Goal: Information Seeking & Learning: Learn about a topic

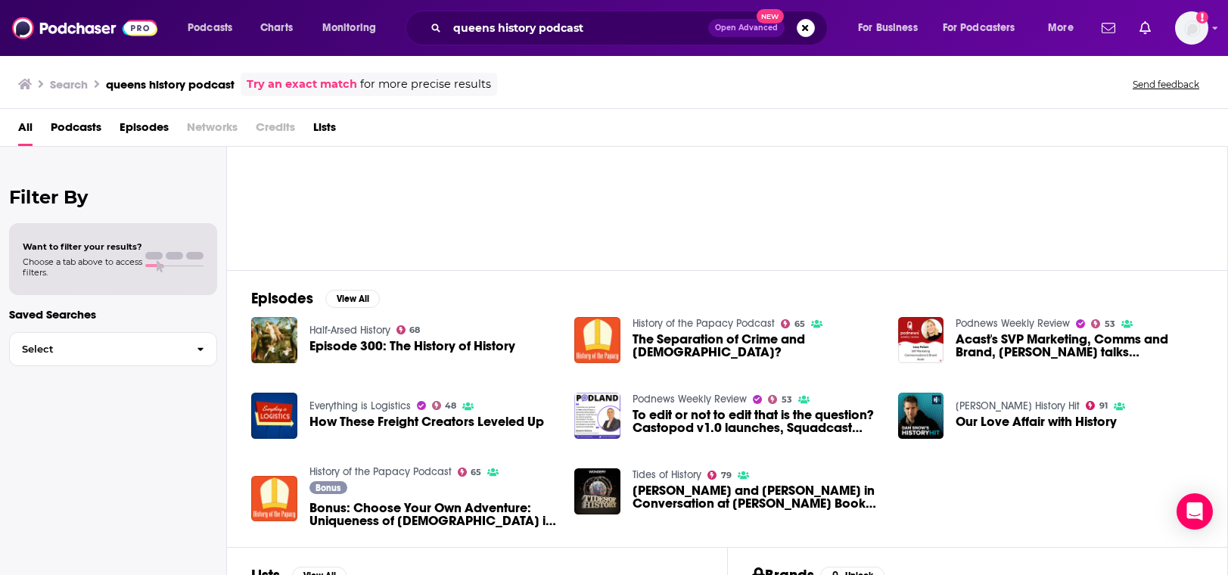
scroll to position [227, 0]
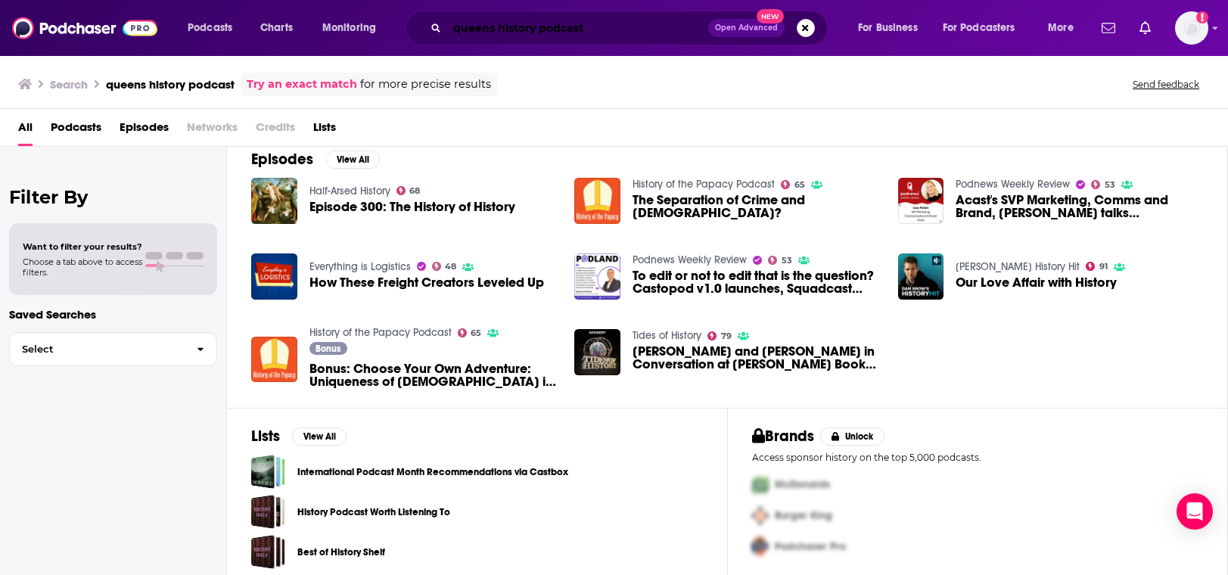
click at [605, 26] on input "queens history podcast" at bounding box center [577, 28] width 261 height 24
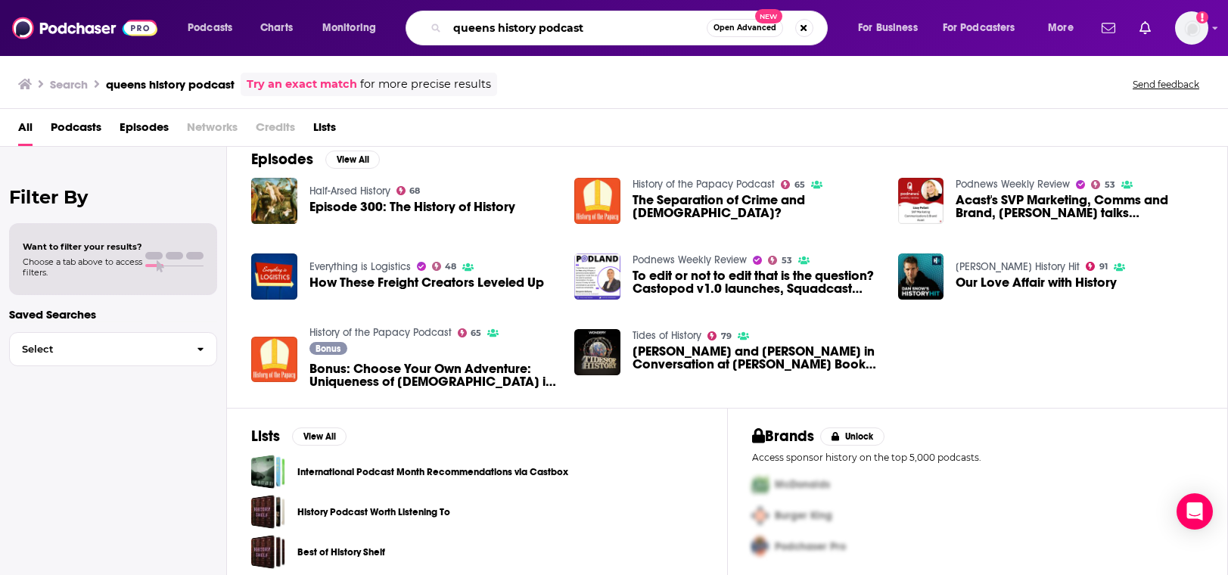
drag, startPoint x: 610, startPoint y: 26, endPoint x: 534, endPoint y: 36, distance: 76.2
click at [534, 36] on input "queens history podcast" at bounding box center [577, 28] width 260 height 24
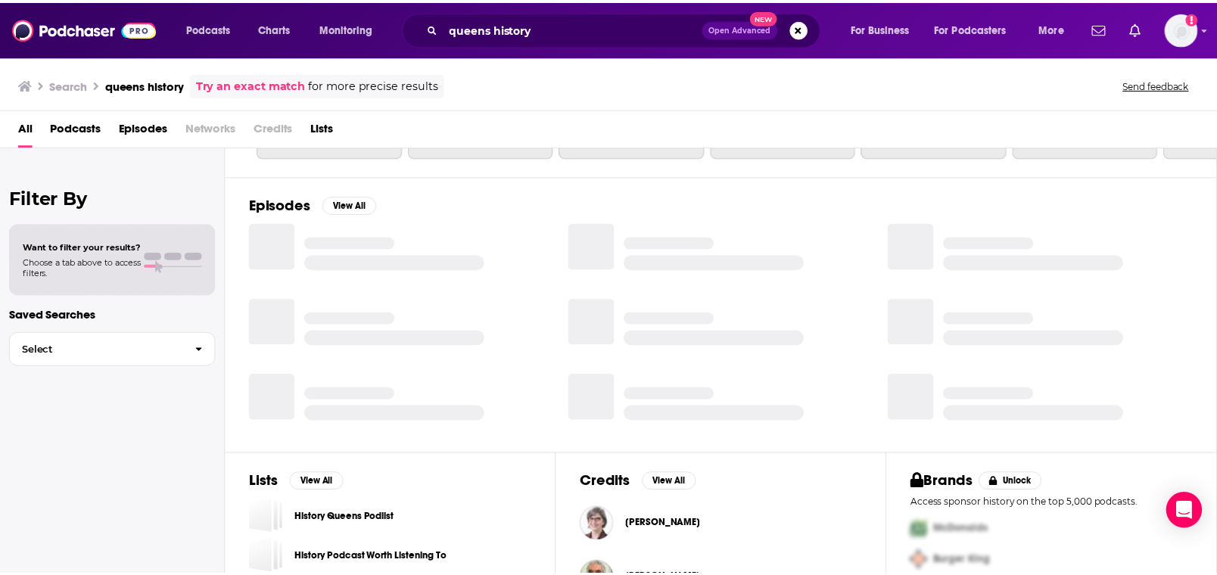
scroll to position [227, 0]
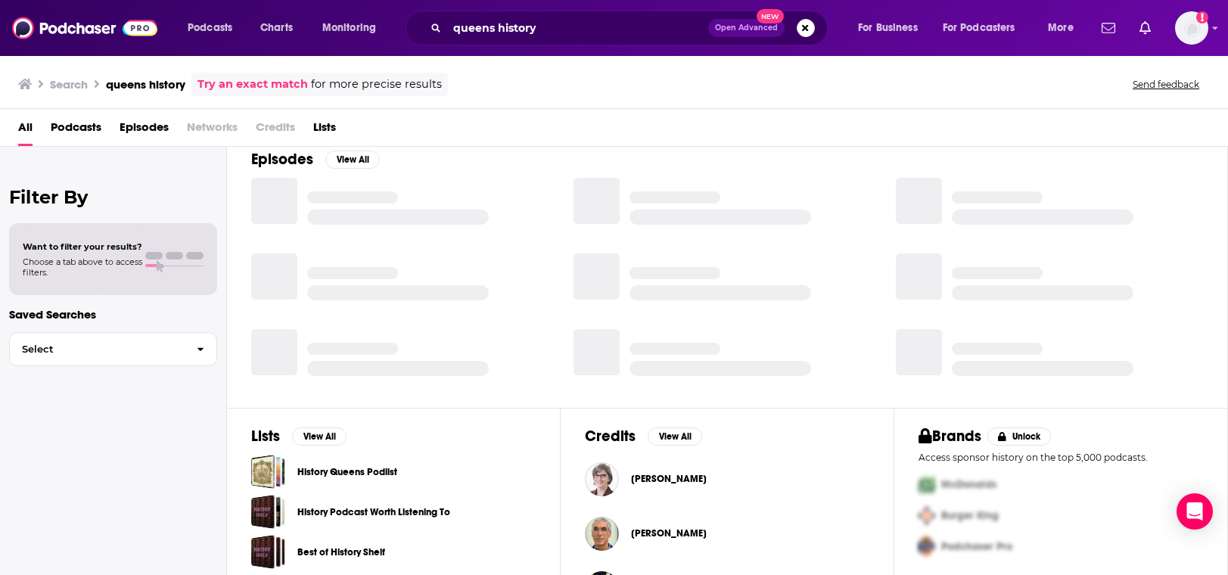
click at [82, 127] on span "Podcasts" at bounding box center [76, 130] width 51 height 31
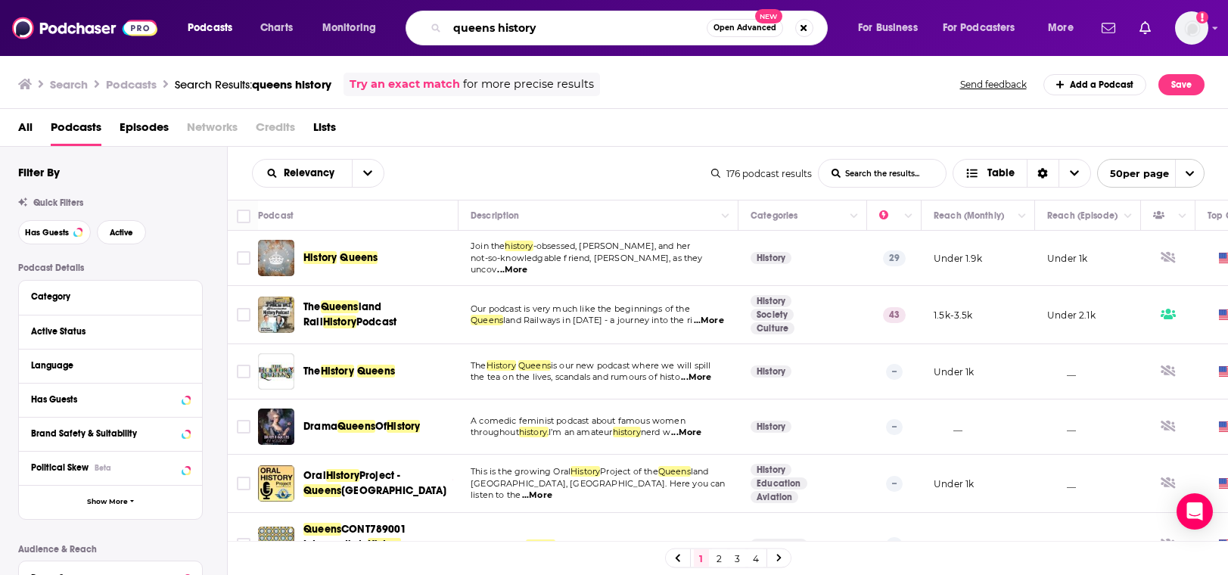
click at [574, 26] on input "queens history" at bounding box center [577, 28] width 260 height 24
drag, startPoint x: 589, startPoint y: 21, endPoint x: 313, endPoint y: 23, distance: 276.2
click at [313, 23] on div "Podcasts Charts Monitoring queens history Open Advanced New For Business For Po…" at bounding box center [632, 28] width 911 height 35
paste input "historypodcast@gmail.com"
type input "[EMAIL_ADDRESS][DOMAIN_NAME]"
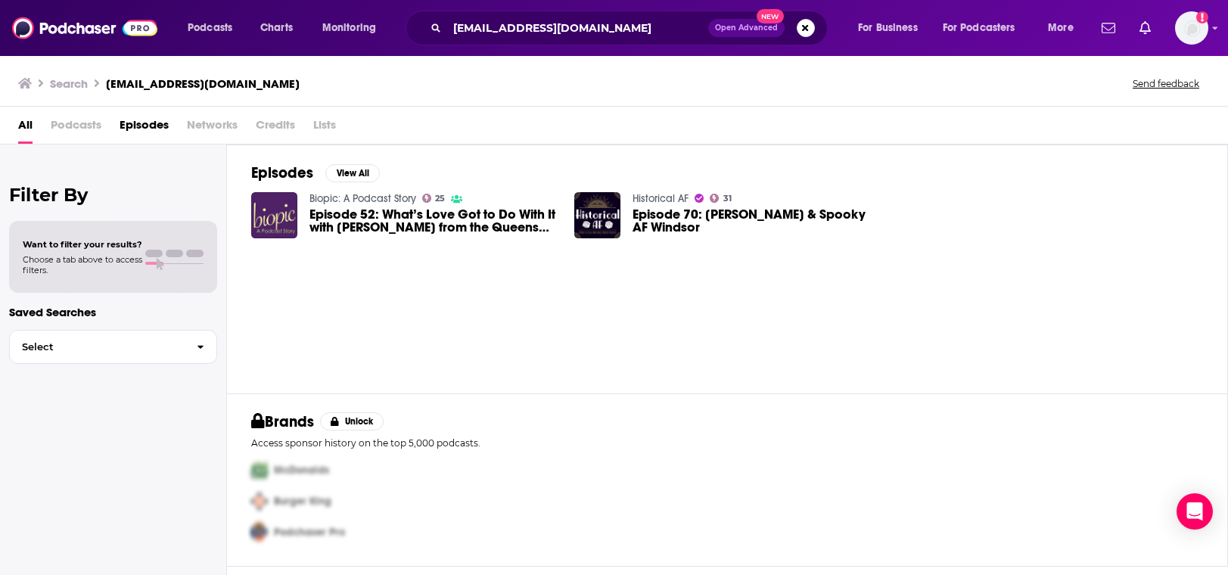
click at [653, 217] on span "Episode 70: [PERSON_NAME] & Spooky AF Windsor" at bounding box center [756, 221] width 247 height 26
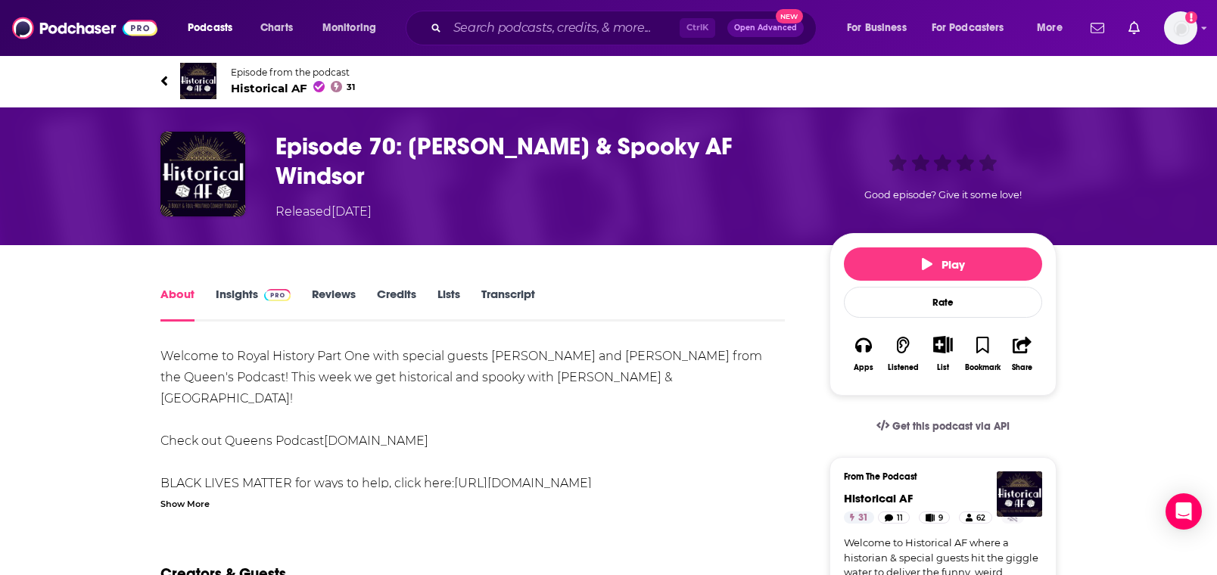
click at [258, 297] on span at bounding box center [274, 294] width 33 height 14
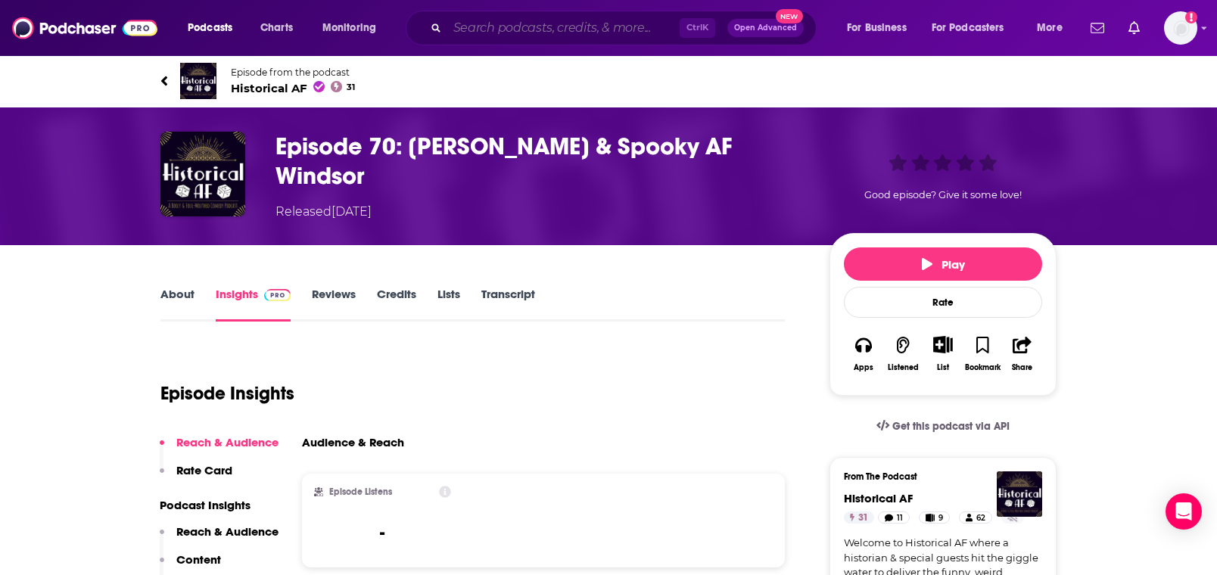
click at [508, 36] on input "Search podcasts, credits, & more..." at bounding box center [563, 28] width 232 height 24
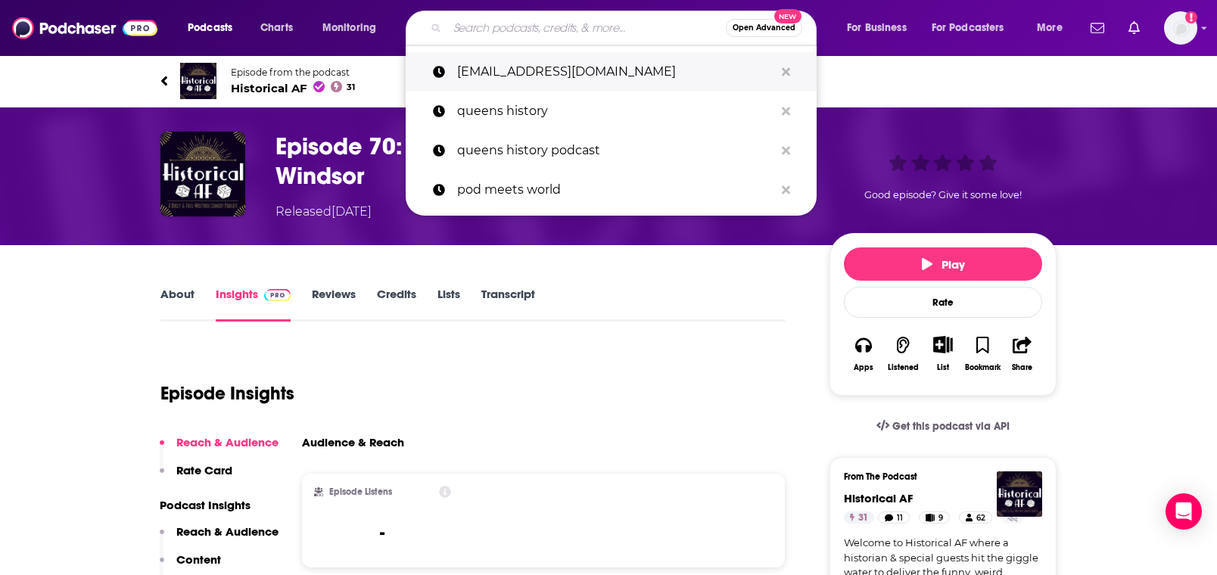
click at [515, 64] on p "[EMAIL_ADDRESS][DOMAIN_NAME]" at bounding box center [615, 71] width 317 height 39
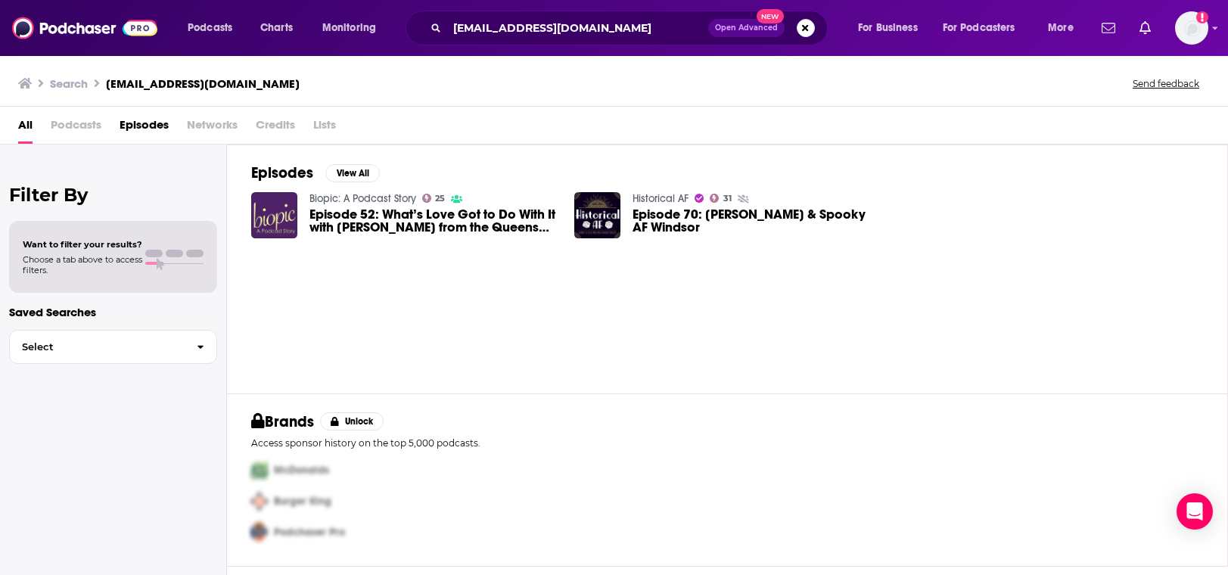
click at [9, 132] on div "All Podcasts Episodes Networks Credits Lists" at bounding box center [614, 126] width 1228 height 38
click at [29, 119] on span "All" at bounding box center [25, 128] width 14 height 31
click at [28, 133] on span "All" at bounding box center [25, 128] width 14 height 31
click at [744, 20] on button "Open Advanced New" at bounding box center [746, 28] width 76 height 18
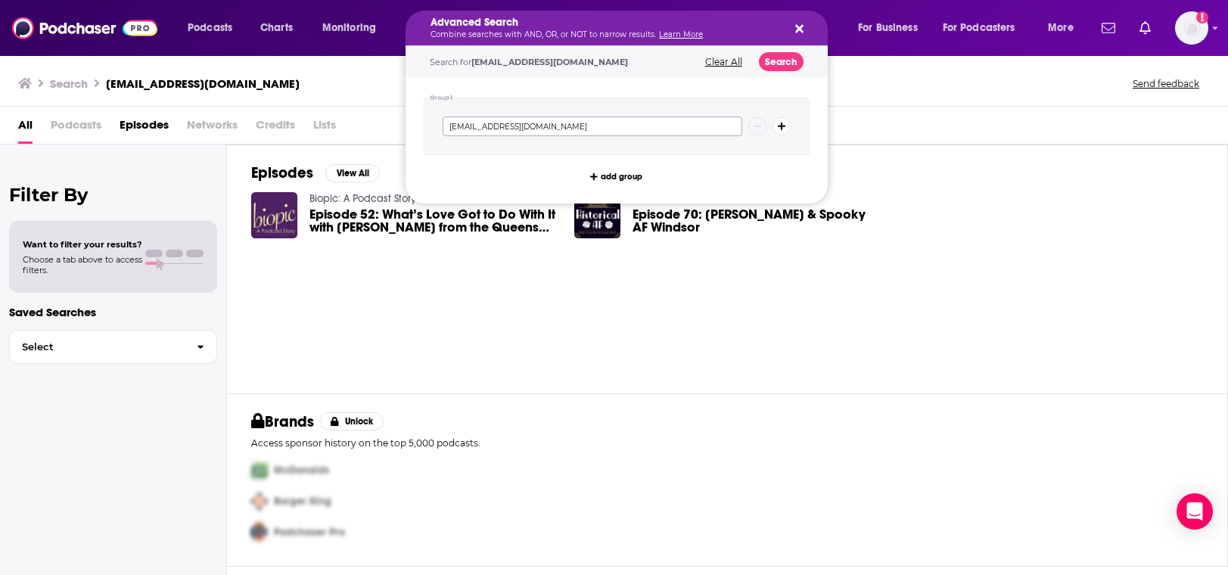
click at [637, 138] on div "[EMAIL_ADDRESS][DOMAIN_NAME]" at bounding box center [617, 127] width 386 height 58
click at [784, 60] on button "Search" at bounding box center [781, 61] width 45 height 19
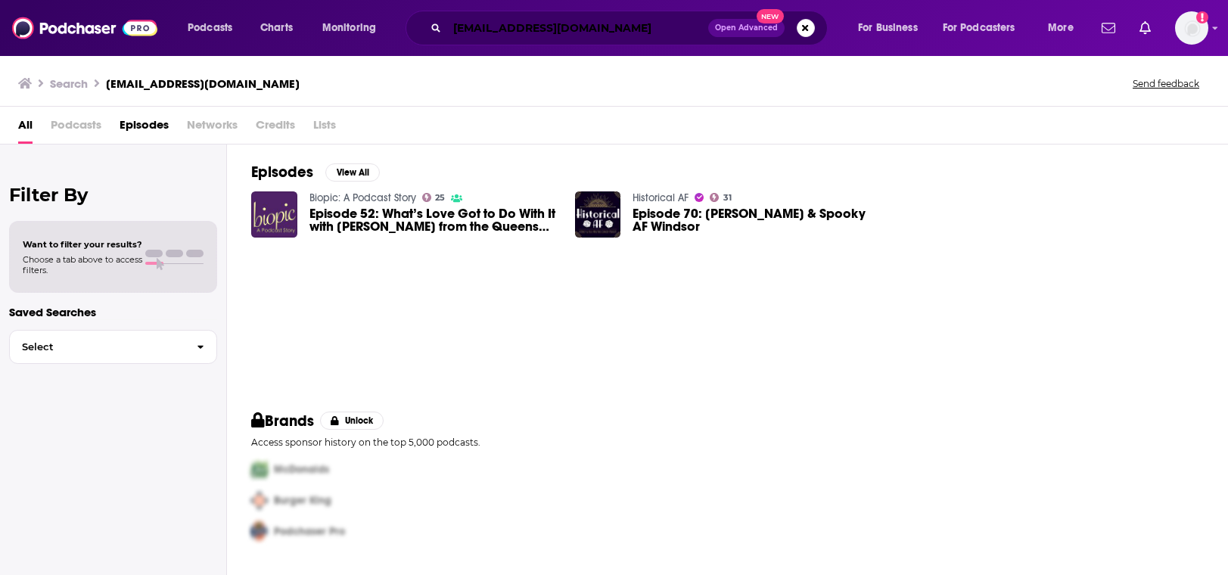
click at [515, 33] on input "[EMAIL_ADDRESS][DOMAIN_NAME]" at bounding box center [577, 28] width 261 height 24
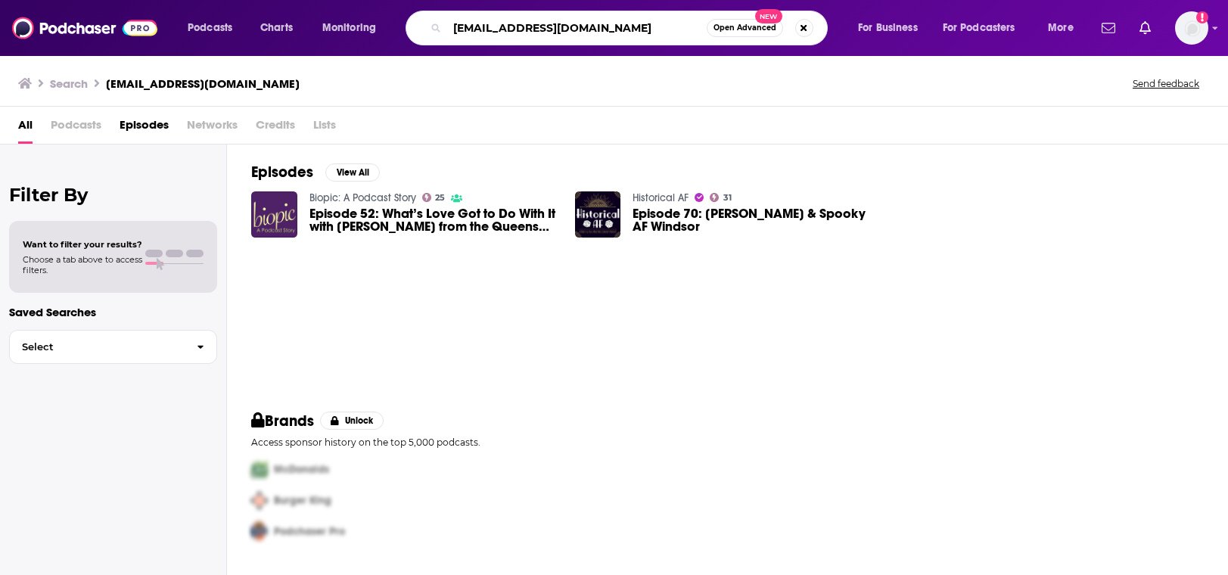
drag, startPoint x: 495, startPoint y: 33, endPoint x: 528, endPoint y: 36, distance: 33.4
click at [528, 36] on input "[EMAIL_ADDRESS][DOMAIN_NAME]" at bounding box center [577, 28] width 260 height 24
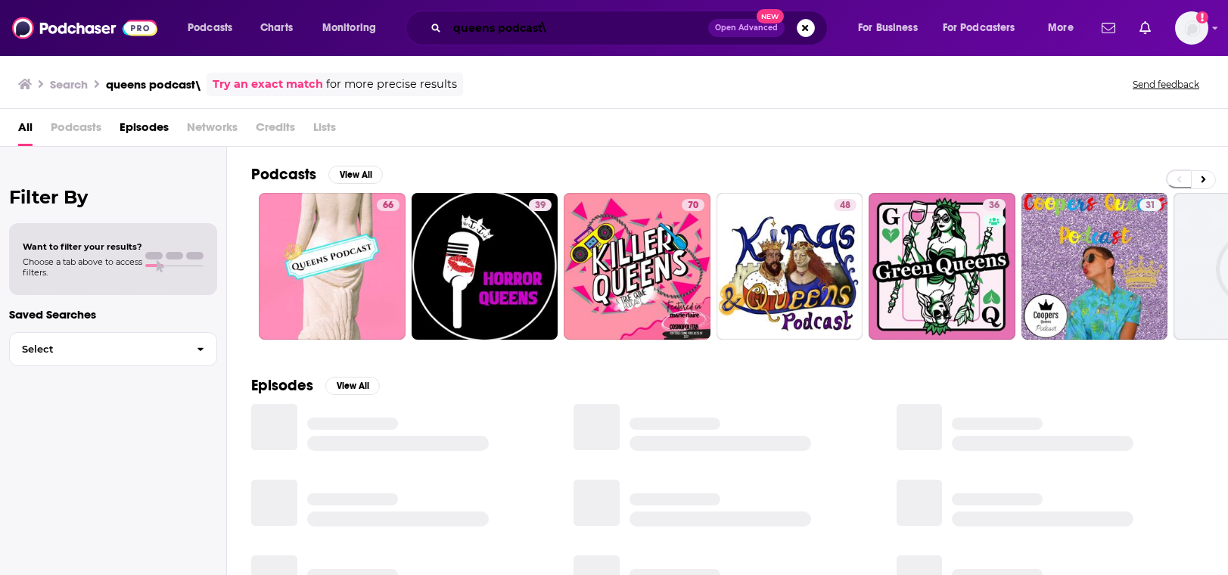
click at [550, 28] on input "queens podcast\" at bounding box center [577, 28] width 261 height 24
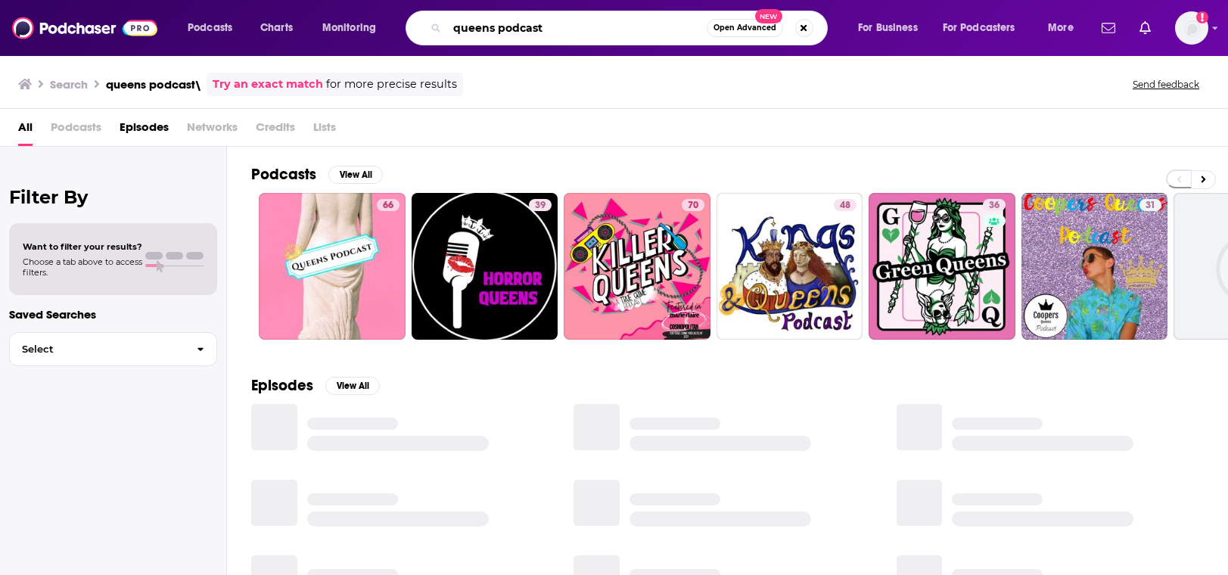
type input "queens podcast"
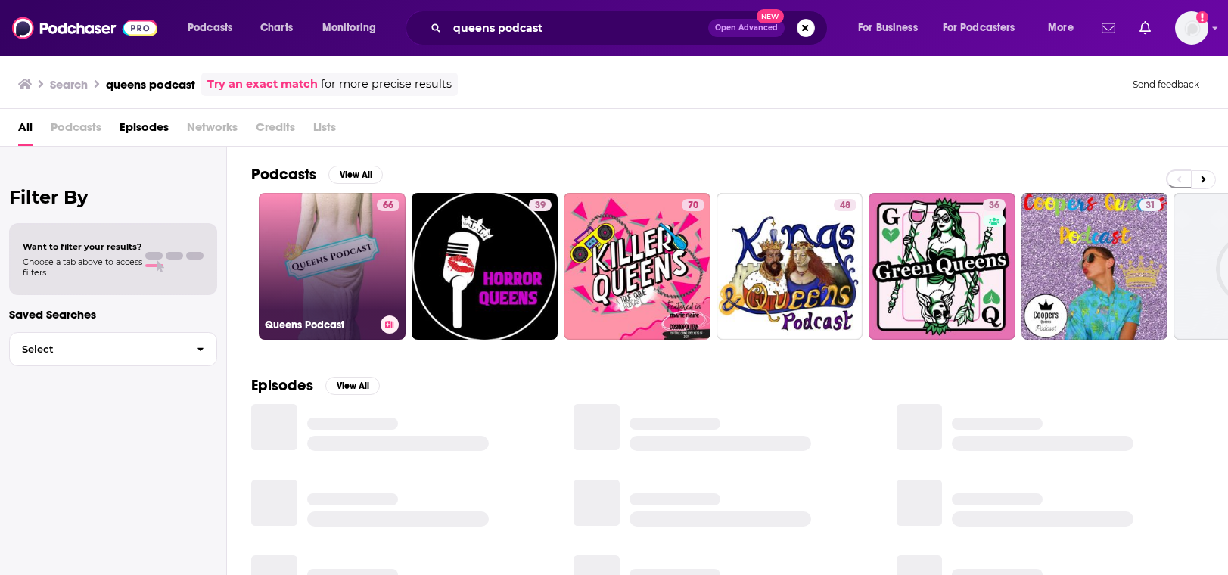
click at [325, 277] on link "66 Queens Podcast" at bounding box center [332, 266] width 147 height 147
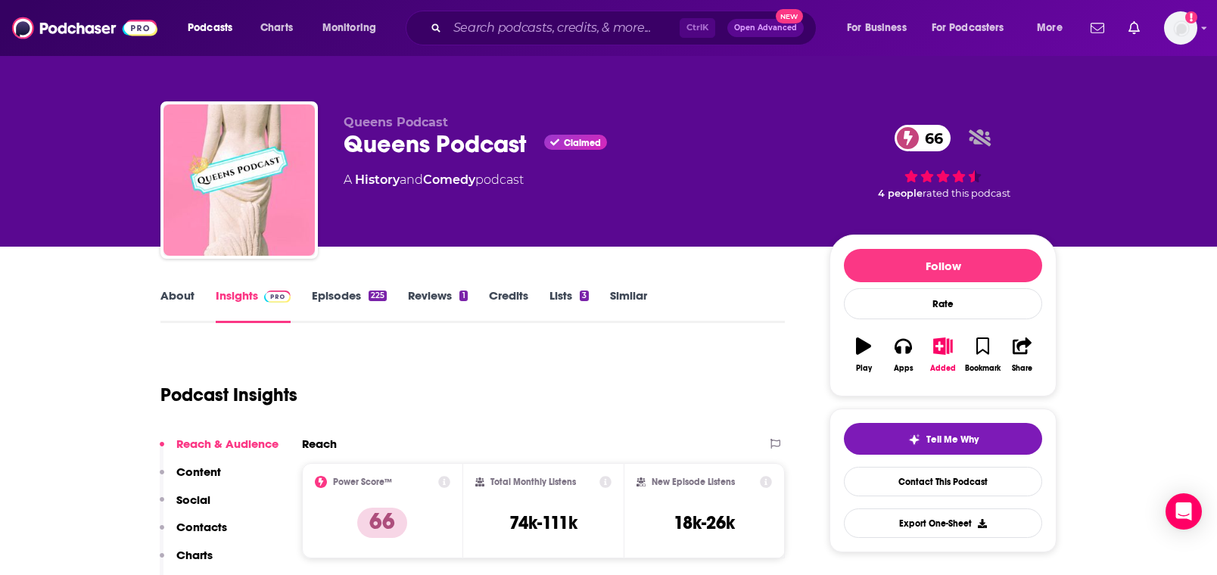
click at [190, 303] on link "About" at bounding box center [177, 305] width 34 height 35
